Goal: Transaction & Acquisition: Purchase product/service

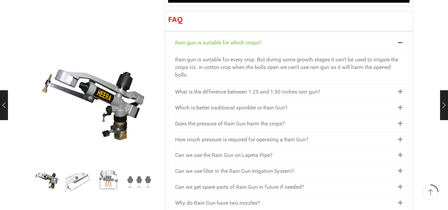
scroll to position [763, 0]
click at [395, 84] on div "What is the difference between 1.25 and 1.50 inches rain gun?" at bounding box center [288, 92] width 241 height 16
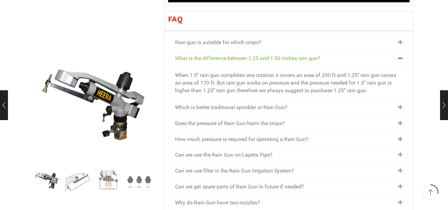
click at [322, 147] on div "Can we use the Rain Gun on Lapeta Pipe?" at bounding box center [288, 155] width 241 height 16
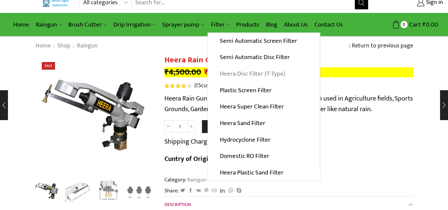
scroll to position [0, 0]
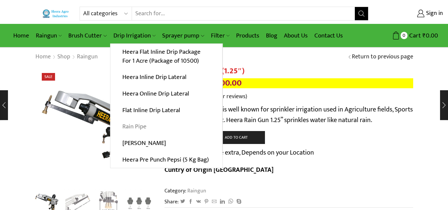
click at [137, 127] on link "Rain Pipe" at bounding box center [166, 126] width 112 height 17
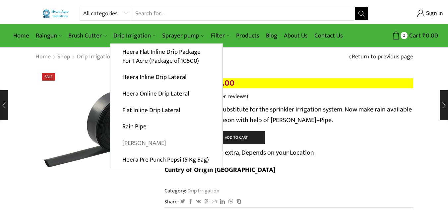
click at [136, 143] on link "[PERSON_NAME]" at bounding box center [166, 143] width 112 height 17
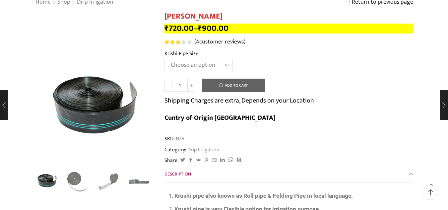
scroll to position [66, 0]
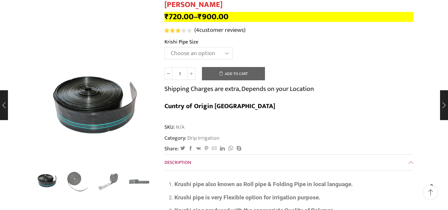
click at [203, 51] on select "Choose an option 10 Kg - 300'ft 8 Kg - 200'ft" at bounding box center [198, 53] width 68 height 12
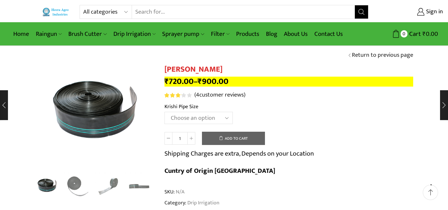
scroll to position [0, 0]
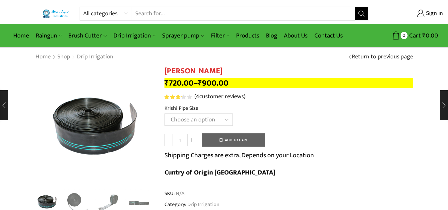
click at [217, 120] on select "Choose an option 10 Kg - 300'ft 8 Kg - 200'ft" at bounding box center [198, 119] width 68 height 12
click at [164, 113] on select "Choose an option 10 Kg - 300'ft 8 Kg - 200'ft" at bounding box center [198, 119] width 68 height 12
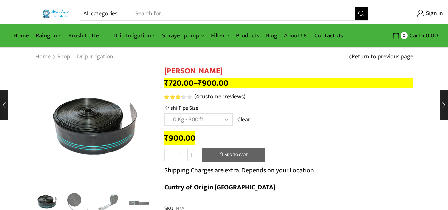
click at [219, 124] on select "Choose an option 10 Kg - 300'ft 8 Kg - 200'ft" at bounding box center [198, 119] width 68 height 12
click at [164, 113] on select "Choose an option 10 Kg - 300'ft 8 Kg - 200'ft" at bounding box center [198, 119] width 68 height 12
click at [212, 119] on select "Choose an option 10 Kg - 300'ft 8 Kg - 200'ft" at bounding box center [198, 119] width 68 height 12
click at [355, 125] on td "Choose an option 10 Kg - 300'ft 8 Kg - 200'ft Clear" at bounding box center [288, 122] width 249 height 18
click at [222, 118] on select "Choose an option 10 Kg - 300'ft 8 Kg - 200'ft" at bounding box center [198, 119] width 68 height 12
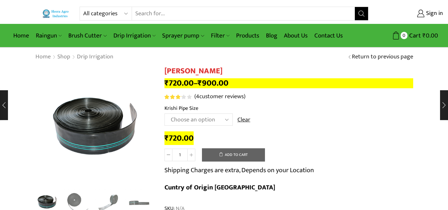
click at [214, 117] on select "Choose an option 10 Kg - 300'ft 8 Kg - 200'ft" at bounding box center [198, 119] width 68 height 12
click at [193, 124] on select "Choose an option 10 Kg - 300'ft 8 Kg - 200'ft" at bounding box center [198, 119] width 68 height 12
click at [197, 118] on select "Choose an option 10 Kg - 300'ft 8 Kg - 200'ft" at bounding box center [198, 119] width 68 height 12
click at [198, 118] on select "Choose an option 10 Kg - 300'ft 8 Kg - 200'ft" at bounding box center [198, 119] width 68 height 12
click at [164, 113] on select "Choose an option 10 Kg - 300'ft 8 Kg - 200'ft" at bounding box center [198, 119] width 68 height 12
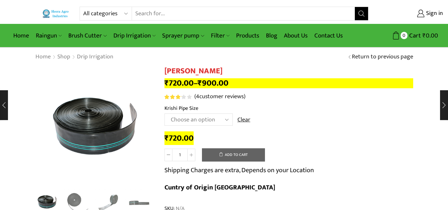
click at [198, 125] on select "Choose an option 10 Kg - 300'ft 8 Kg - 200'ft" at bounding box center [198, 119] width 68 height 12
click at [164, 113] on select "Choose an option 10 Kg - 300'ft 8 Kg - 200'ft" at bounding box center [198, 119] width 68 height 12
select select "10-kg-300ft"
click at [211, 119] on select "Choose an option 10 Kg - 300'ft 8 Kg - 200'ft" at bounding box center [198, 119] width 68 height 12
click at [338, 153] on div "Krishi Pipe quantity 1 Add to cart Shipping Charges are extra, Depends on your …" at bounding box center [288, 173] width 249 height 51
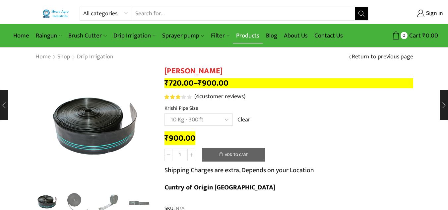
click at [248, 32] on link "Products" at bounding box center [248, 36] width 30 height 16
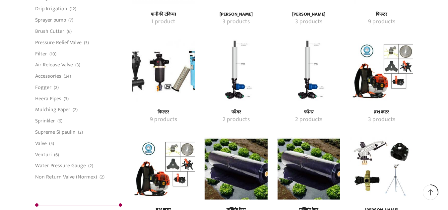
scroll to position [530, 0]
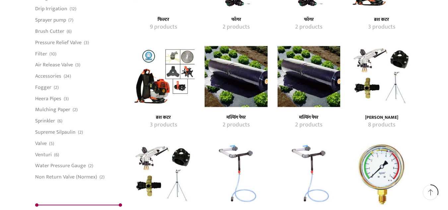
click at [238, 86] on img "Visit product category मल्चिंग पेपर" at bounding box center [236, 76] width 63 height 63
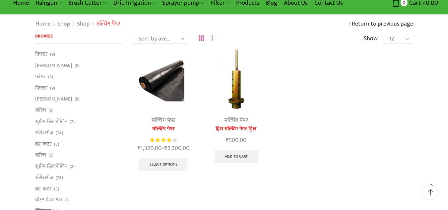
scroll to position [33, 0]
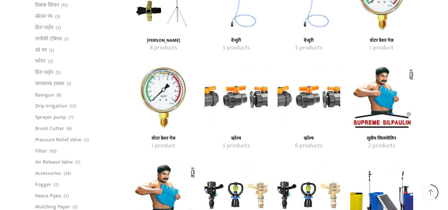
scroll to position [715, 0]
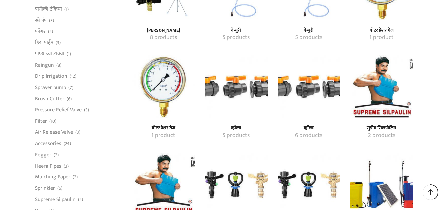
click at [238, 93] on img "Visit product category व्हाॅल्व" at bounding box center [236, 86] width 63 height 63
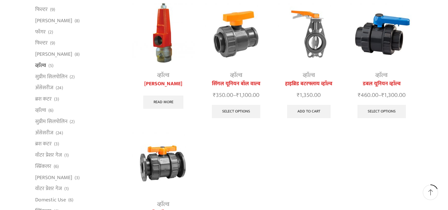
scroll to position [66, 0]
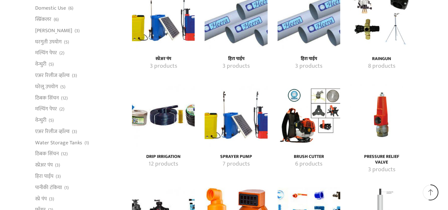
scroll to position [914, 0]
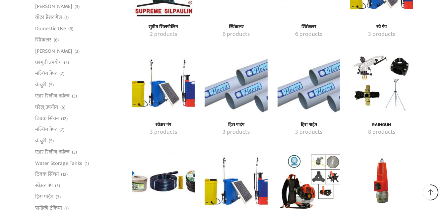
click at [230, 88] on img "Visit product category हिरा पाईप" at bounding box center [236, 83] width 63 height 63
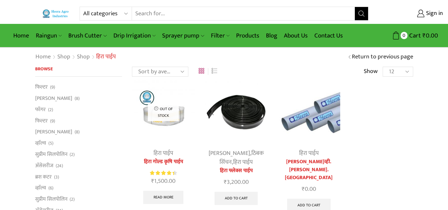
click at [235, 119] on img at bounding box center [236, 112] width 63 height 63
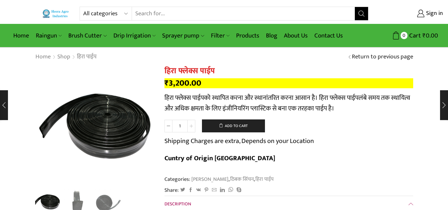
click at [192, 127] on icon at bounding box center [191, 125] width 3 height 3
click at [170, 127] on span at bounding box center [168, 126] width 8 height 13
type input "1"
click at [170, 127] on span at bounding box center [168, 126] width 8 height 13
click at [187, 124] on input "1" at bounding box center [179, 126] width 15 height 13
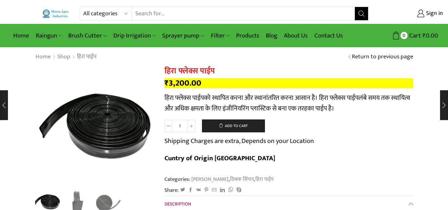
click at [229, 106] on span "लंबे समय तक स्थायित्व और अधिक क्षमता के लिए इंजीनियरिंग प्लास्टिक से बना एक तरह…" at bounding box center [287, 103] width 246 height 22
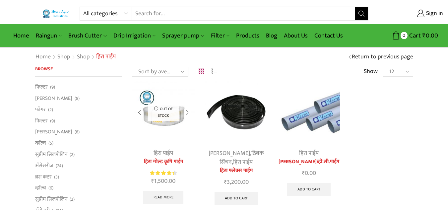
click at [164, 141] on img at bounding box center [163, 112] width 63 height 63
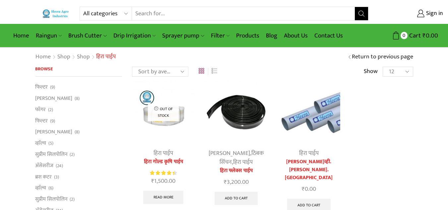
click at [316, 126] on img at bounding box center [309, 112] width 63 height 63
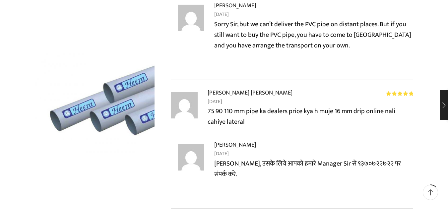
scroll to position [497, 0]
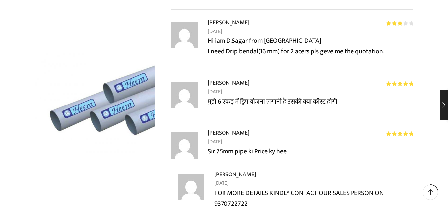
drag, startPoint x: 318, startPoint y: 131, endPoint x: 285, endPoint y: 124, distance: 33.5
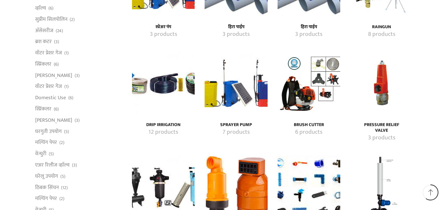
scroll to position [1113, 0]
